Goal: Information Seeking & Learning: Compare options

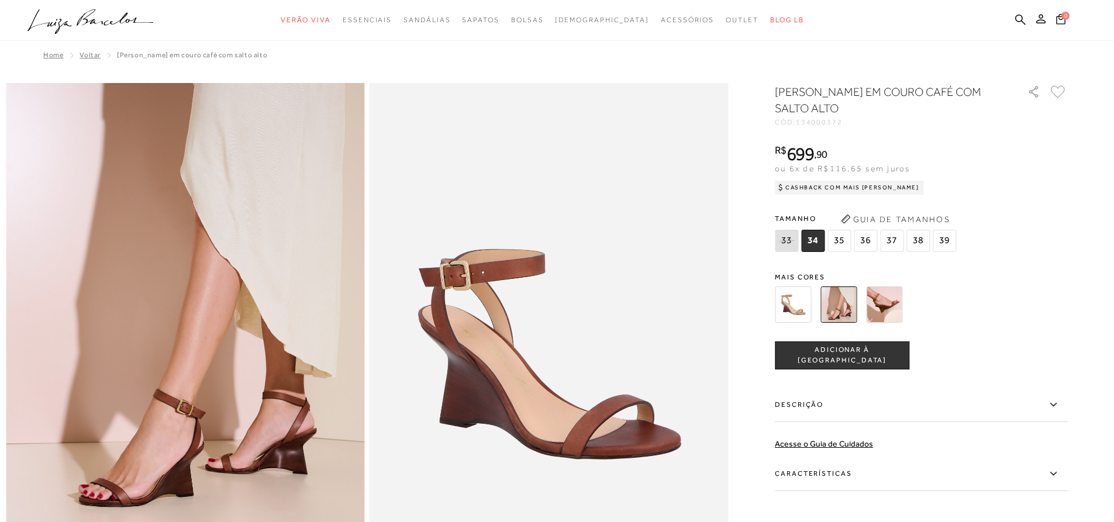
click at [810, 305] on img at bounding box center [793, 305] width 36 height 36
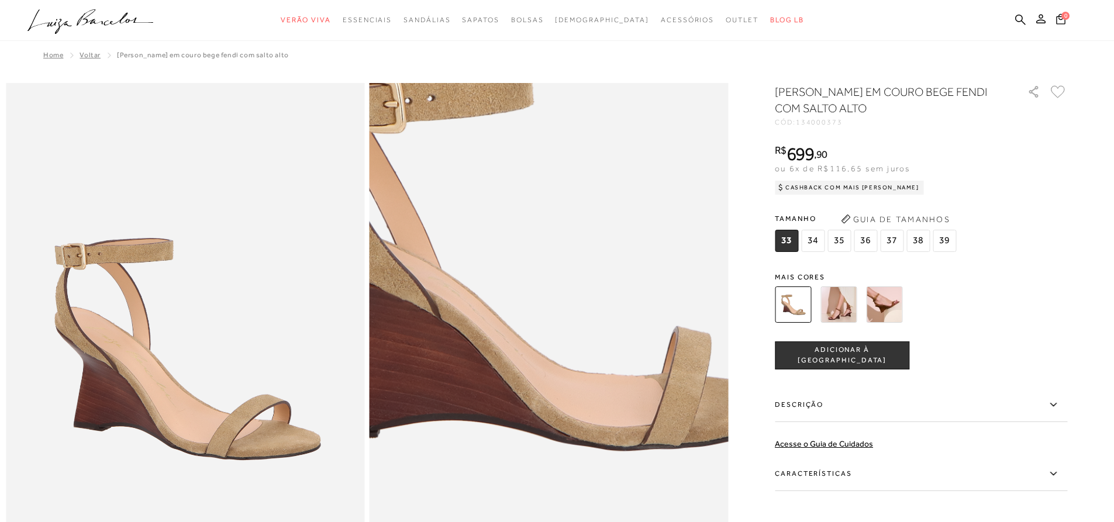
click at [569, 473] on img at bounding box center [531, 236] width 718 height 1077
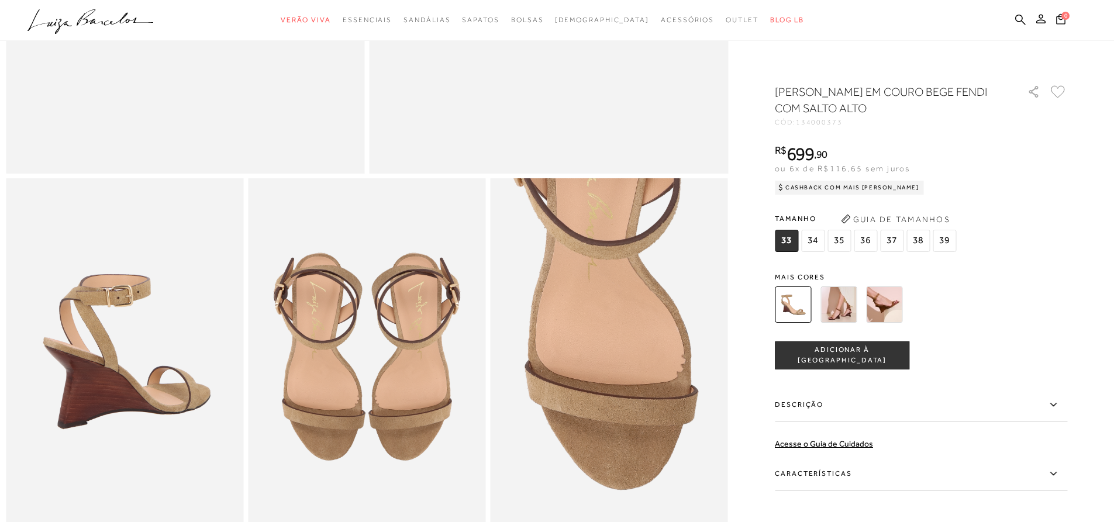
scroll to position [468, 0]
